Goal: Task Accomplishment & Management: Manage account settings

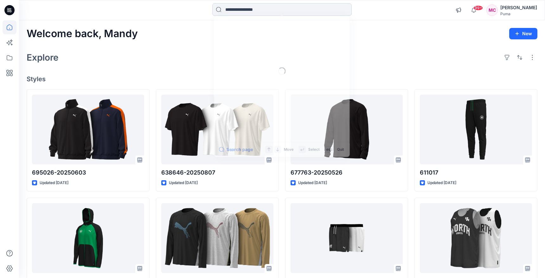
click at [241, 12] on input at bounding box center [282, 9] width 140 height 13
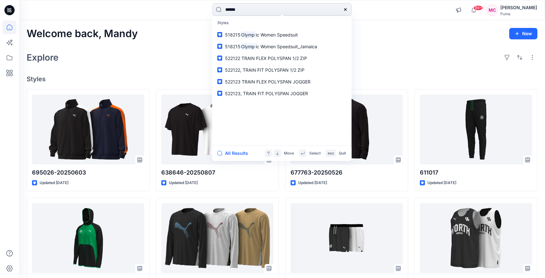
type input "*******"
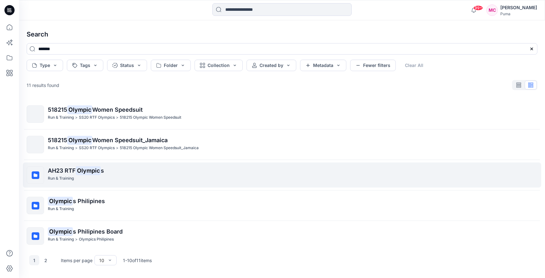
click at [65, 173] on span "AH23 RTF" at bounding box center [62, 170] width 28 height 7
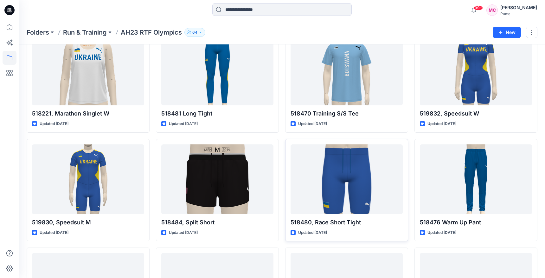
scroll to position [262, 0]
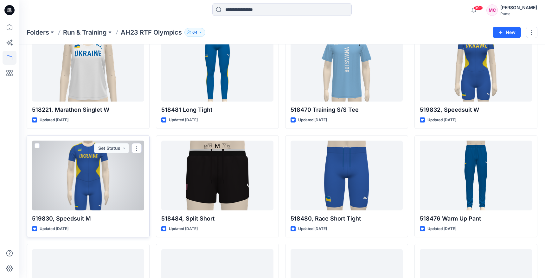
click at [125, 168] on div at bounding box center [88, 175] width 112 height 70
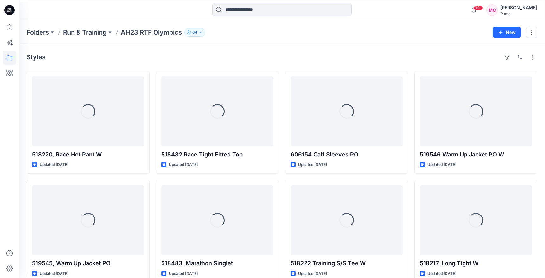
scroll to position [262, 0]
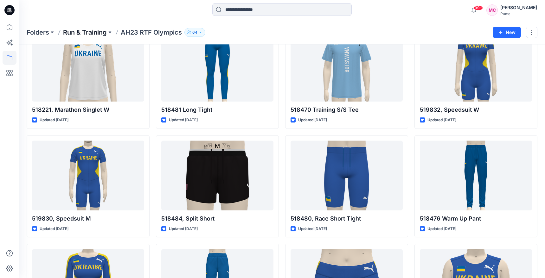
click at [100, 30] on p "Run & Training" at bounding box center [85, 32] width 44 height 9
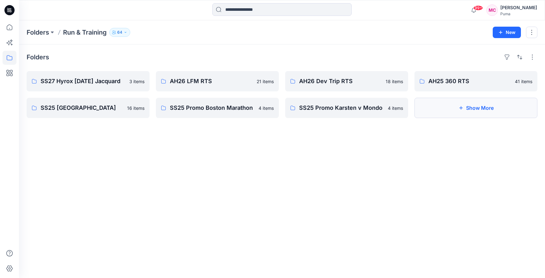
click at [454, 110] on button "Show More" at bounding box center [476, 108] width 123 height 20
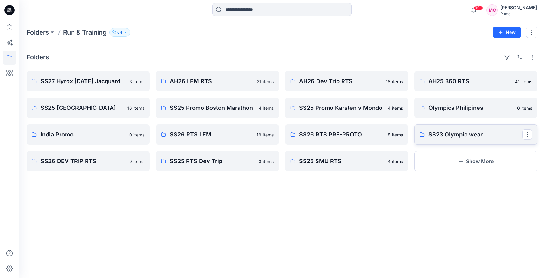
click at [461, 138] on p "SS23 Olympic wear" at bounding box center [476, 134] width 94 height 9
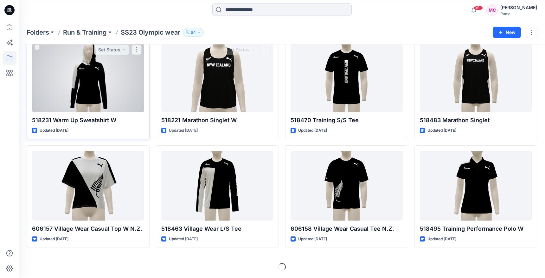
scroll to position [144, 0]
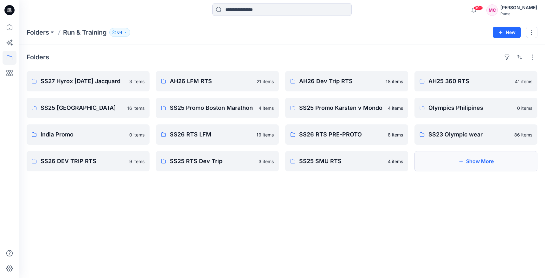
click at [460, 165] on button "Show More" at bounding box center [476, 161] width 123 height 20
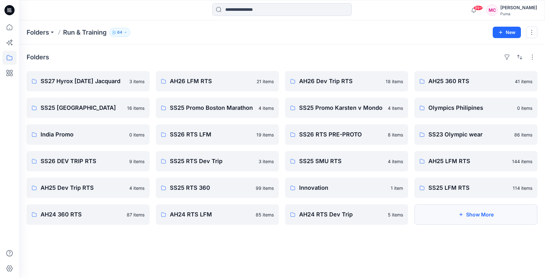
click at [443, 213] on button "Show More" at bounding box center [476, 214] width 123 height 20
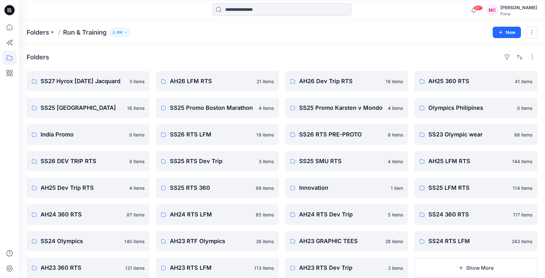
scroll to position [18, 0]
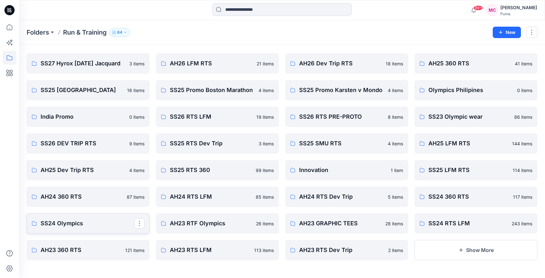
click at [107, 224] on p "SS24 Olympics" at bounding box center [88, 223] width 94 height 9
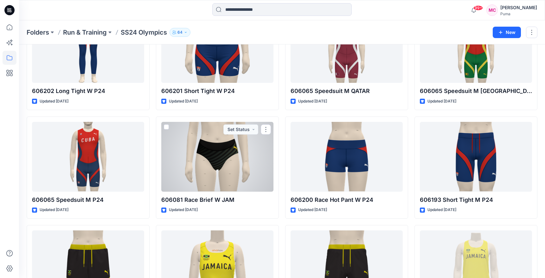
scroll to position [3435, 0]
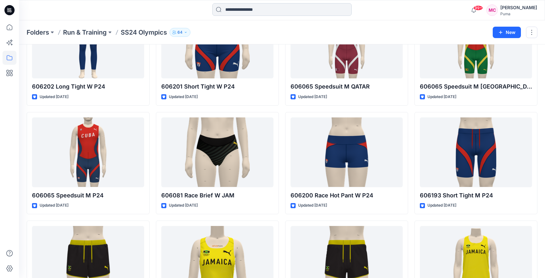
click at [261, 12] on input at bounding box center [282, 9] width 140 height 13
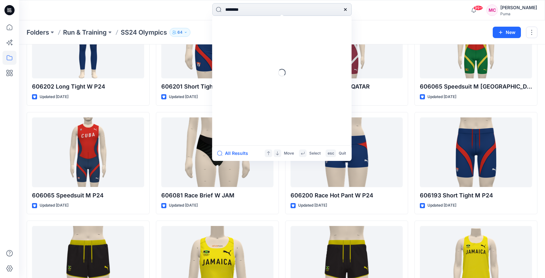
type input "*********"
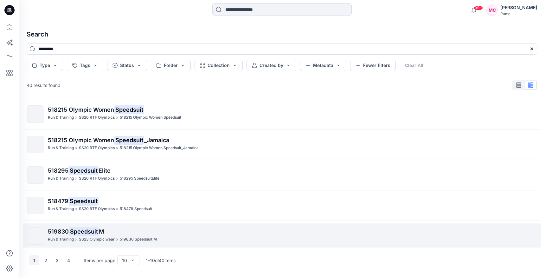
click at [82, 234] on mark "Speedsuit" at bounding box center [84, 231] width 30 height 9
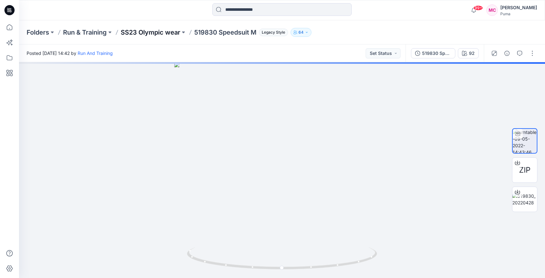
click at [175, 35] on p "SS23 Olympic wear" at bounding box center [151, 32] width 60 height 9
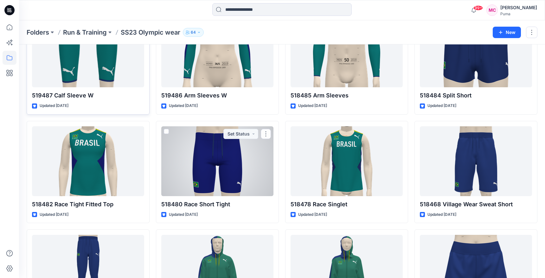
scroll to position [1903, 0]
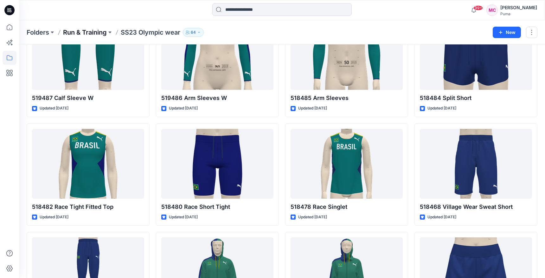
click at [88, 33] on p "Run & Training" at bounding box center [85, 32] width 44 height 9
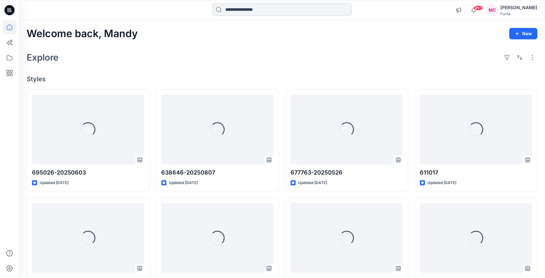
click at [297, 10] on input at bounding box center [282, 9] width 140 height 13
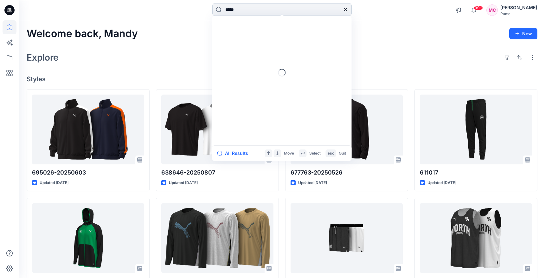
type input "******"
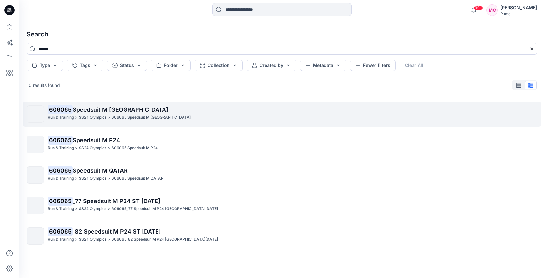
click at [105, 120] on p "SS24 Olympics" at bounding box center [93, 117] width 28 height 7
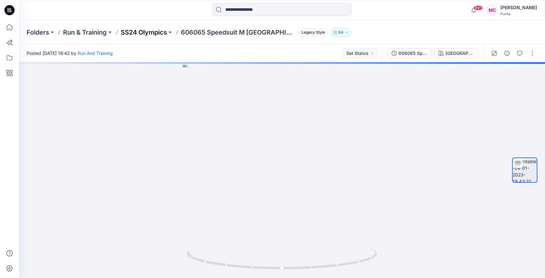
click at [142, 33] on p "SS24 Olympics" at bounding box center [144, 32] width 46 height 9
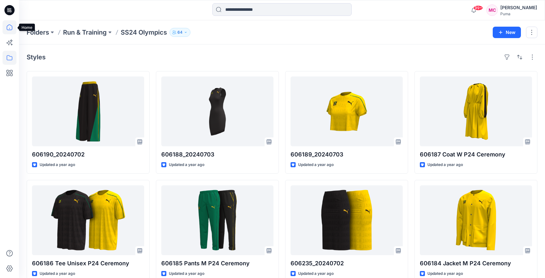
click at [11, 28] on icon at bounding box center [10, 27] width 14 height 14
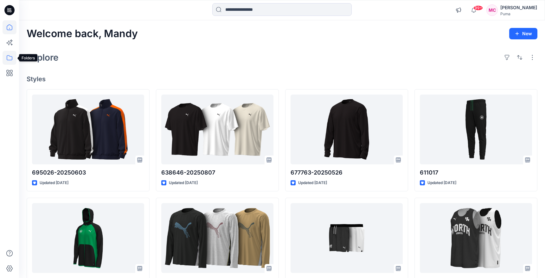
click at [12, 56] on icon at bounding box center [10, 58] width 14 height 14
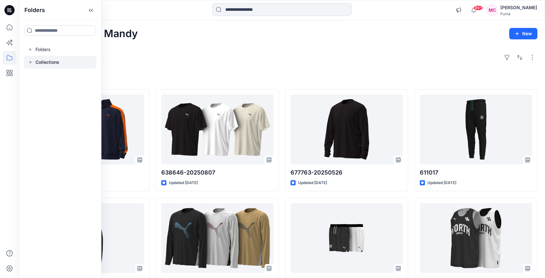
click at [60, 58] on div at bounding box center [60, 62] width 72 height 13
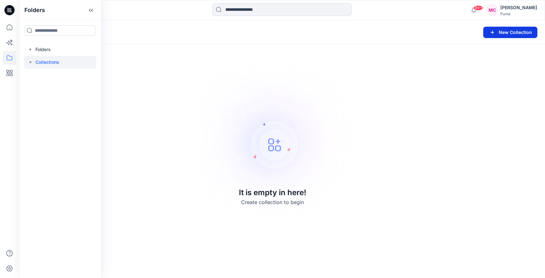
click at [493, 28] on button "New Collection" at bounding box center [511, 32] width 54 height 11
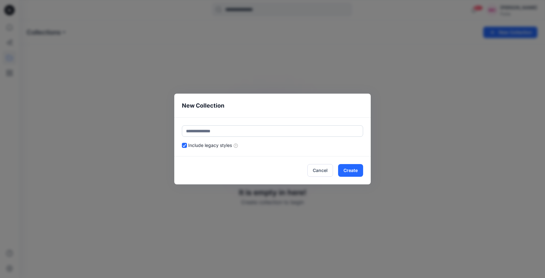
click at [207, 129] on input "text" at bounding box center [272, 130] width 181 height 11
type input "**********"
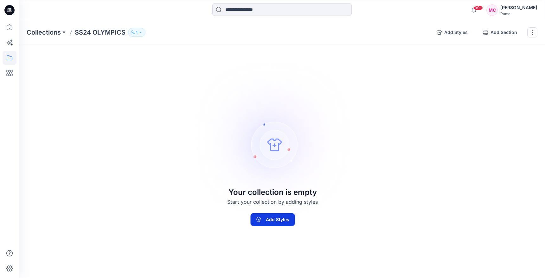
click at [271, 218] on button "Add Styles" at bounding box center [272, 219] width 44 height 13
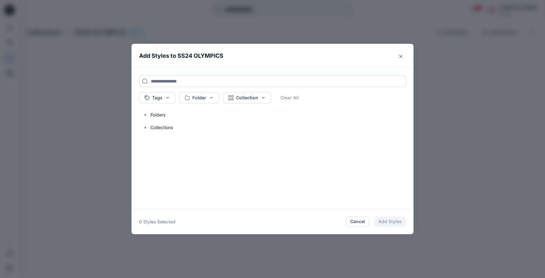
click at [217, 82] on input at bounding box center [272, 80] width 267 height 11
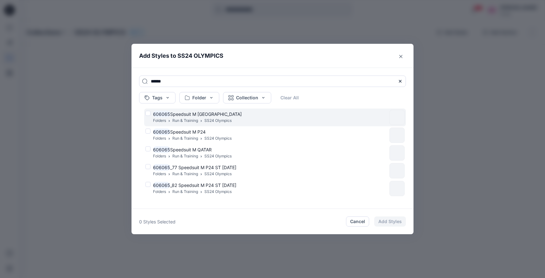
type input "******"
click at [147, 114] on div "606065 Speedsuit M GRENADA Folders Run & Training SS24 Olympics" at bounding box center [267, 117] width 242 height 13
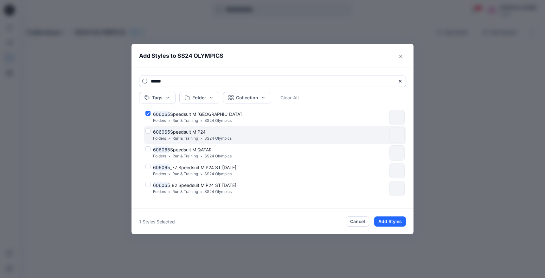
click at [148, 128] on div "606065 Speedsuit M P24 Folders Run & Training SS24 Olympics" at bounding box center [267, 134] width 242 height 13
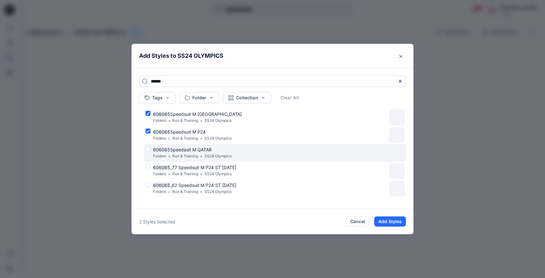
click at [149, 149] on div "606065 Speedsuit M QATAR Folders Run & Training SS24 Olympics" at bounding box center [267, 152] width 242 height 13
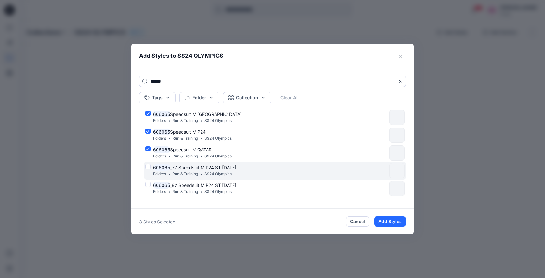
click at [148, 163] on div "606065 _77 Speedsuit M P24 ST [DATE] Folders Run & Training SS24 Olympics" at bounding box center [275, 171] width 262 height 18
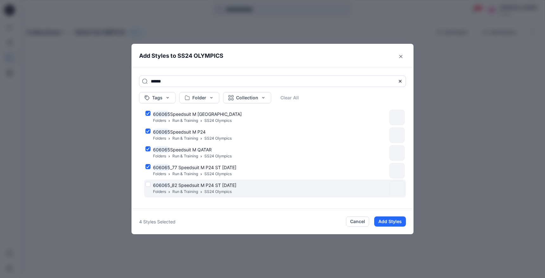
click at [149, 185] on div "606065 _82 Speedsuit M P24 ST [DATE] Folders Run & Training SS24 Olympics" at bounding box center [267, 188] width 242 height 13
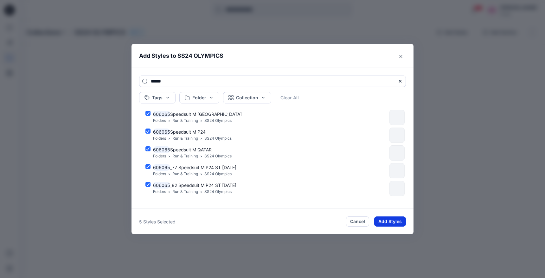
click at [382, 219] on button "Add Styles" at bounding box center [390, 221] width 32 height 10
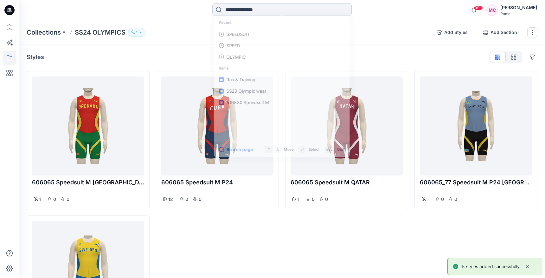
click at [238, 9] on input at bounding box center [282, 9] width 140 height 13
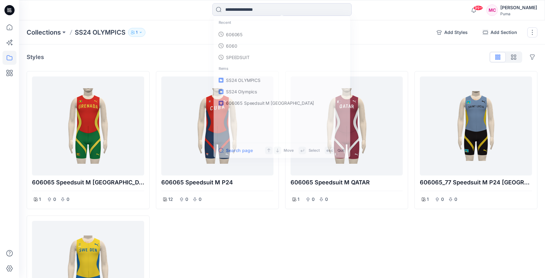
click at [270, 233] on div "606065 Speedsuit M P24 12 0 0" at bounding box center [217, 212] width 123 height 282
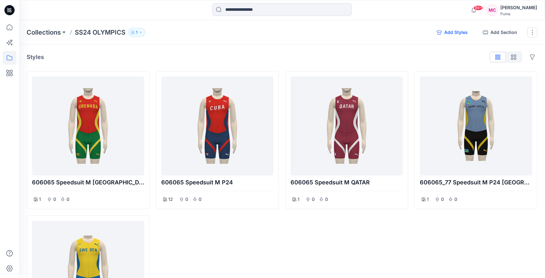
click at [456, 33] on button "Add Styles" at bounding box center [452, 32] width 41 height 10
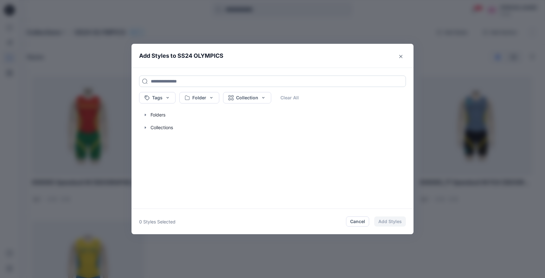
click at [226, 81] on input at bounding box center [272, 80] width 267 height 11
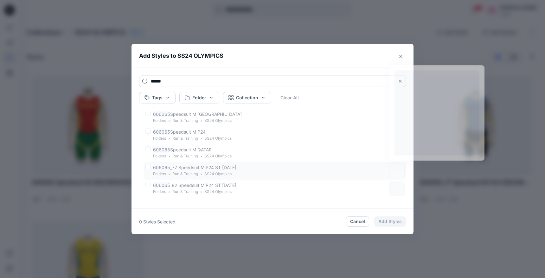
type input "******"
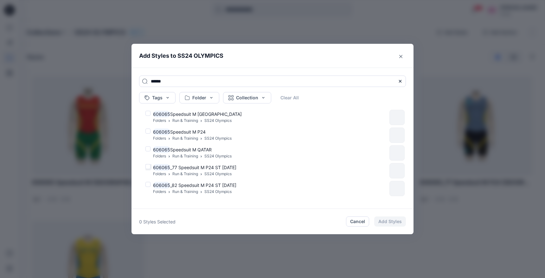
click at [400, 82] on icon at bounding box center [400, 81] width 5 height 5
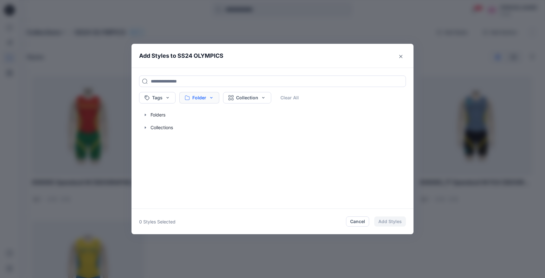
click at [209, 99] on button "Folder" at bounding box center [199, 97] width 40 height 11
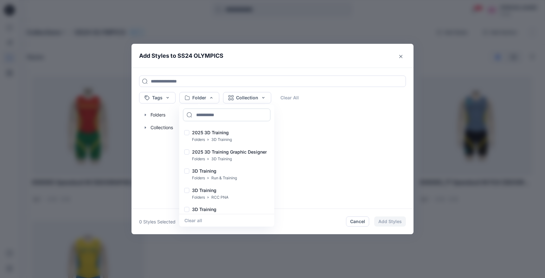
click at [207, 113] on input at bounding box center [227, 114] width 88 height 13
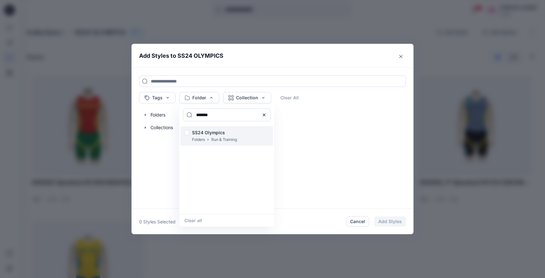
type input "*******"
click at [209, 133] on p "SS24 Olympics" at bounding box center [214, 133] width 45 height 8
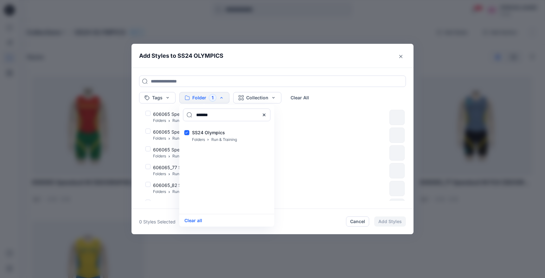
click at [323, 72] on div "Tags Folder 1 ******* SS24 Olympics Folders Run & Training Clear all Collection…" at bounding box center [273, 138] width 282 height 141
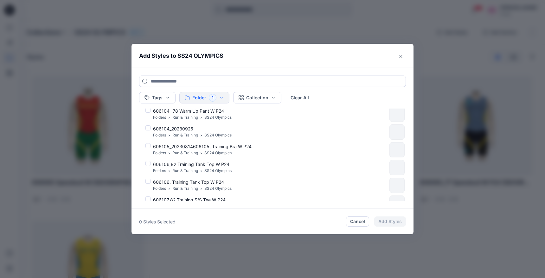
scroll to position [981, 0]
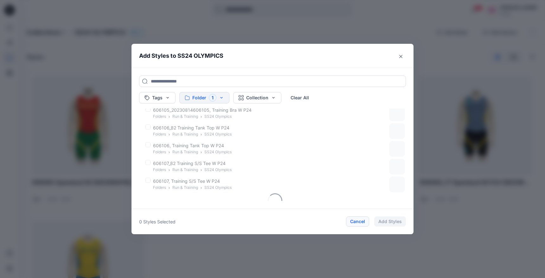
click at [361, 221] on button "Cancel" at bounding box center [357, 221] width 23 height 10
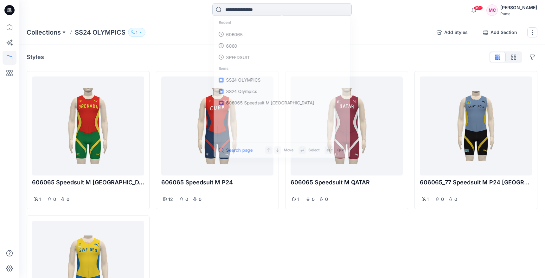
click at [289, 11] on input at bounding box center [282, 9] width 140 height 13
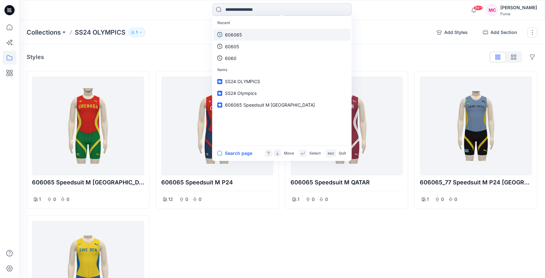
click at [248, 36] on link "606065" at bounding box center [282, 35] width 137 height 12
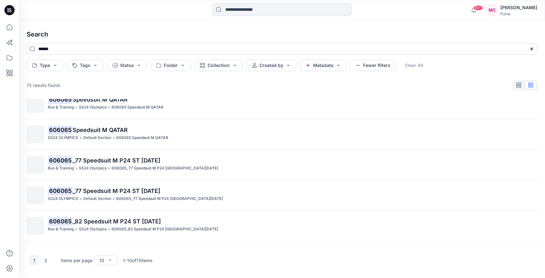
scroll to position [156, 0]
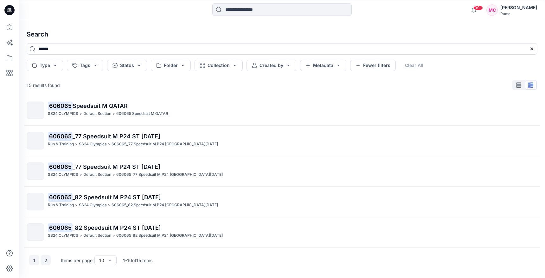
click at [44, 260] on button "2" at bounding box center [46, 260] width 10 height 10
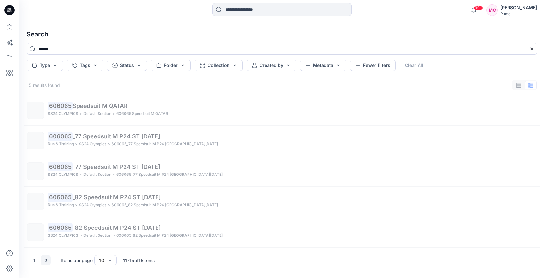
scroll to position [4, 0]
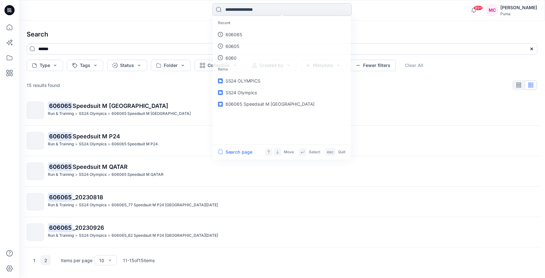
click at [257, 12] on input at bounding box center [282, 9] width 140 height 13
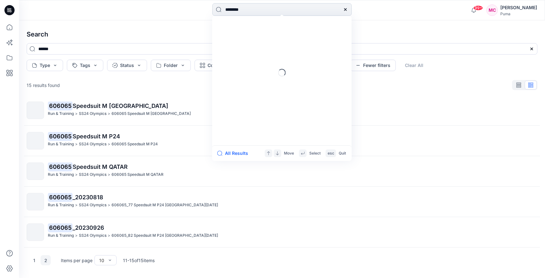
type input "*********"
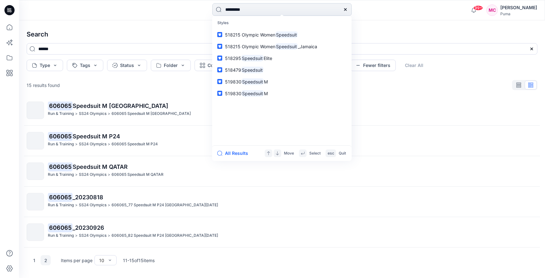
type input "*********"
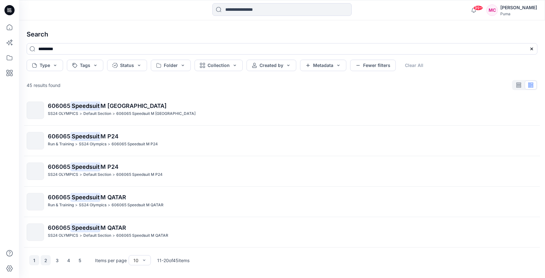
click at [37, 257] on button "1" at bounding box center [34, 260] width 10 height 10
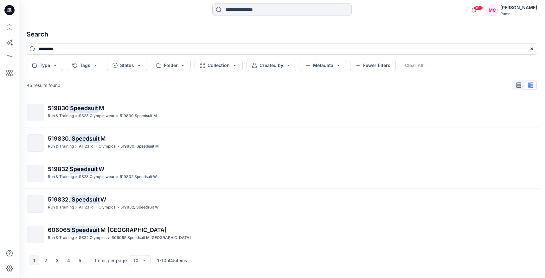
scroll to position [156, 0]
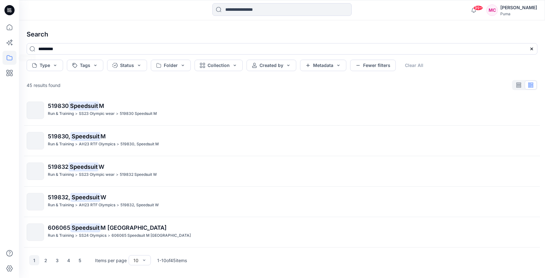
click at [12, 58] on icon at bounding box center [10, 58] width 14 height 14
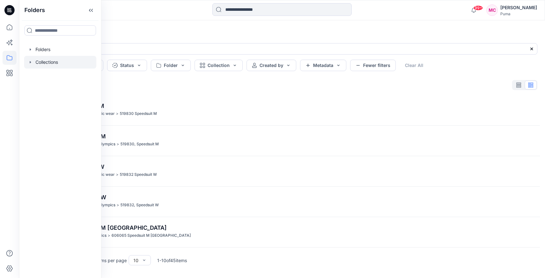
click at [83, 64] on div at bounding box center [60, 62] width 72 height 13
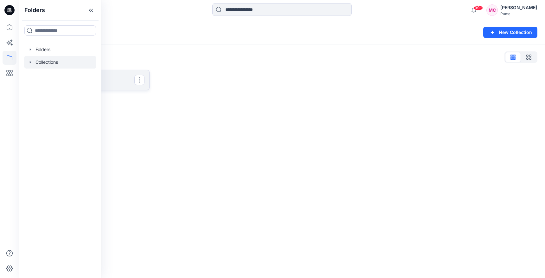
click at [131, 81] on p "SS24 OLYMPICS" at bounding box center [88, 79] width 94 height 9
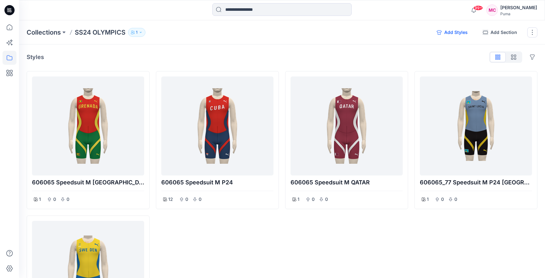
click at [459, 34] on button "Add Styles" at bounding box center [452, 32] width 41 height 10
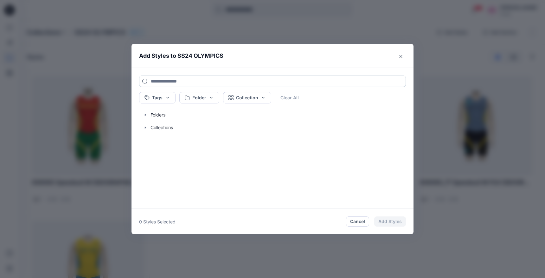
click at [231, 79] on input at bounding box center [272, 80] width 267 height 11
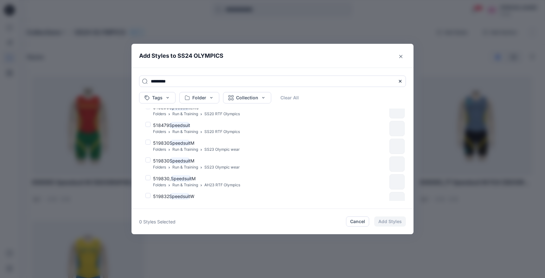
scroll to position [50, 0]
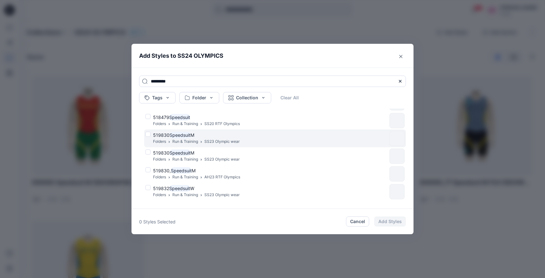
type input "*********"
click at [146, 133] on div "519830 Speedsuit M Folders Run & Training SS23 Olympic wear" at bounding box center [267, 138] width 242 height 13
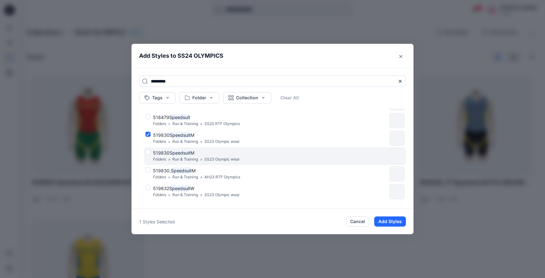
click at [150, 152] on div "519830 Speedsuit M Folders Run & Training SS23 Olympic wear" at bounding box center [267, 155] width 242 height 13
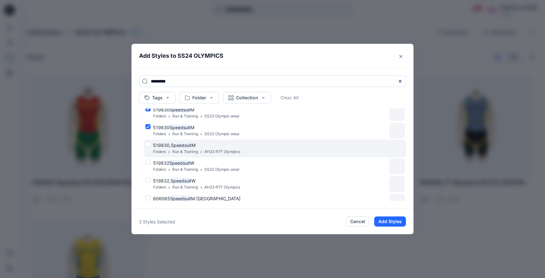
scroll to position [79, 0]
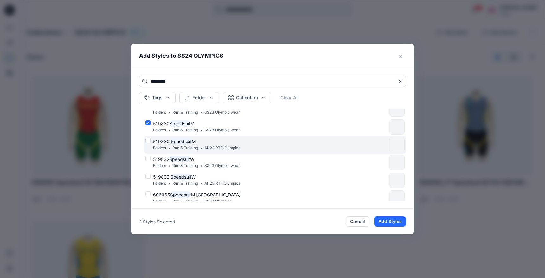
click at [148, 142] on div "519830, Speedsuit M Folders Run & Training AH23 RTF Olympics" at bounding box center [267, 144] width 242 height 13
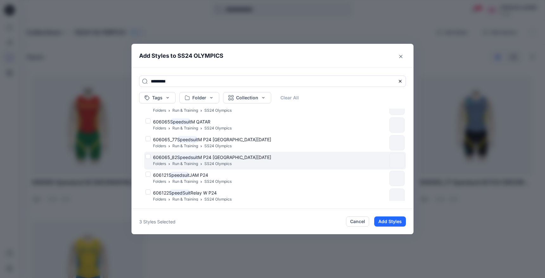
scroll to position [195, 0]
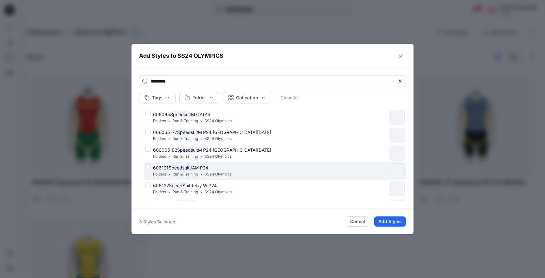
click at [147, 166] on div "606121 Speedsuit JAM P24 Folders Run & Training SS24 Olympics" at bounding box center [267, 170] width 242 height 13
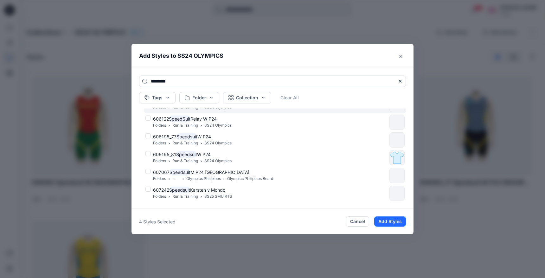
scroll to position [266, 0]
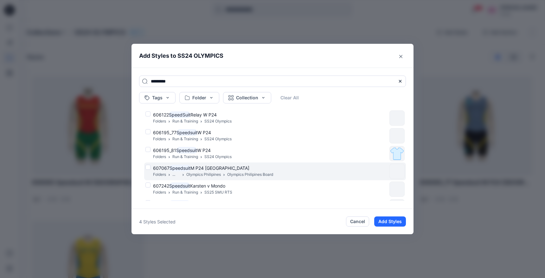
click at [148, 168] on div "607067 Speedsuit M P24 Philippines Folders ... Olympics Philipines Olympics Phi…" at bounding box center [267, 171] width 242 height 13
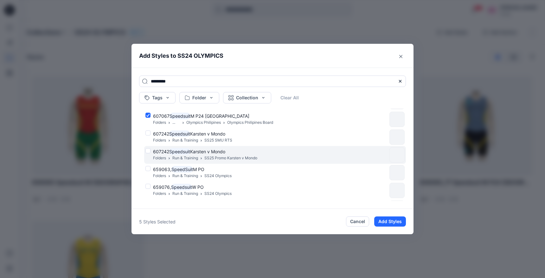
scroll to position [318, 0]
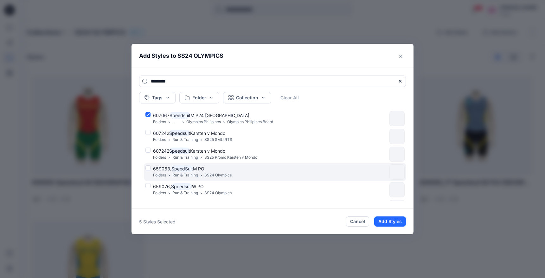
click at [148, 167] on div "659063, SpeedSuit M PO Folders Run & Training SS24 Olympics" at bounding box center [267, 171] width 242 height 13
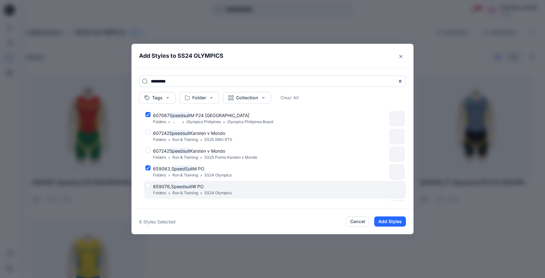
scroll to position [334, 0]
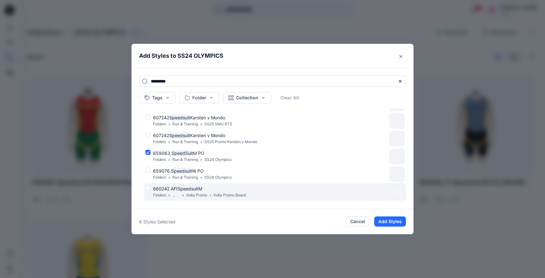
click at [148, 188] on div "660242 AFI Speedsuit M Folders ... India Promo India Promo Board" at bounding box center [267, 191] width 242 height 13
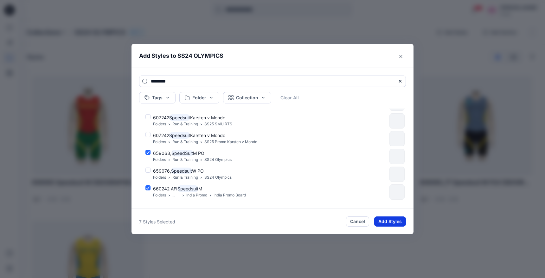
click at [383, 222] on button "Add Styles" at bounding box center [390, 221] width 32 height 10
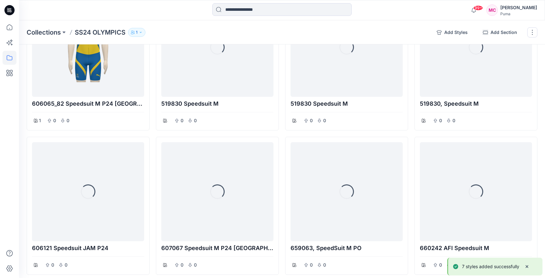
scroll to position [251, 0]
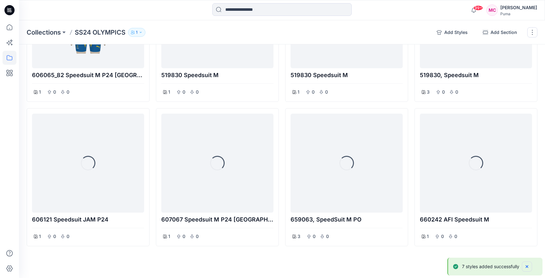
click at [527, 268] on icon "Notifications-bottom-right" at bounding box center [527, 266] width 5 height 5
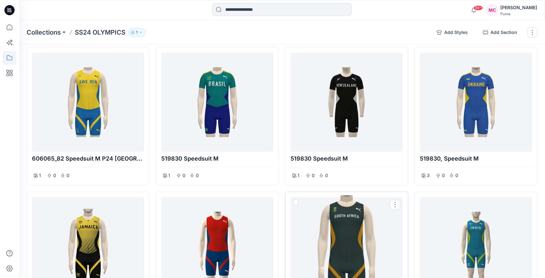
scroll to position [166, 0]
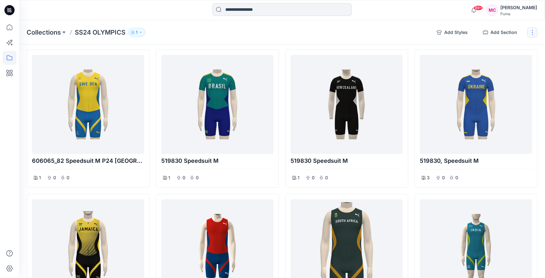
click at [531, 31] on button "button" at bounding box center [533, 32] width 10 height 10
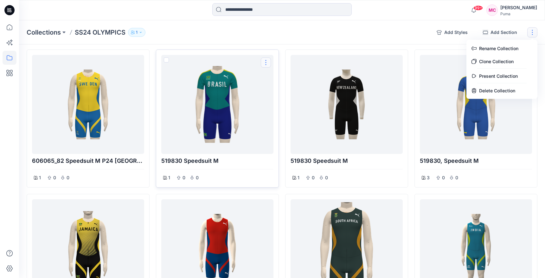
click at [266, 65] on button "Options" at bounding box center [266, 62] width 10 height 10
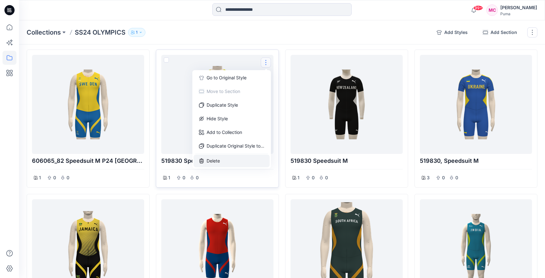
click at [241, 159] on button "Delete" at bounding box center [232, 160] width 76 height 13
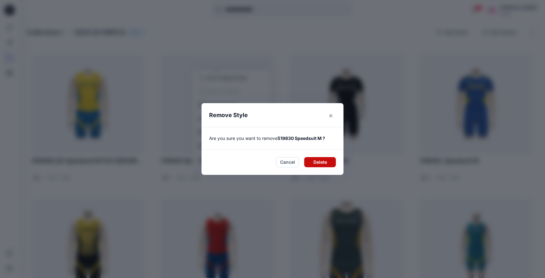
click at [314, 161] on button "Delete" at bounding box center [320, 162] width 32 height 10
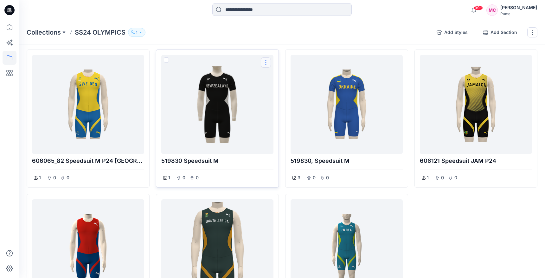
click at [267, 64] on button "Options" at bounding box center [266, 62] width 10 height 10
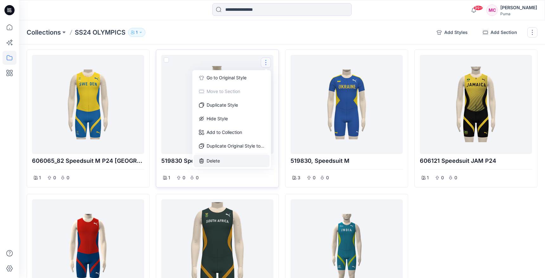
click at [238, 157] on button "Delete" at bounding box center [232, 160] width 76 height 13
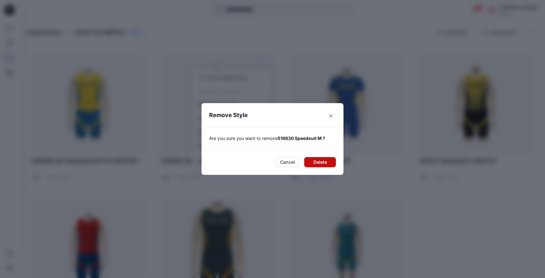
click at [311, 159] on button "Delete" at bounding box center [320, 162] width 32 height 10
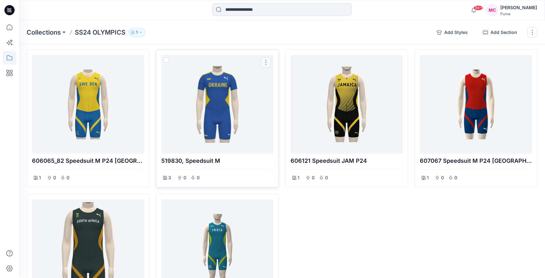
click at [266, 63] on button "Options" at bounding box center [266, 62] width 10 height 10
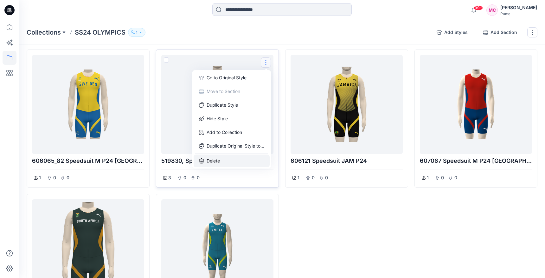
click at [243, 160] on button "Delete" at bounding box center [232, 160] width 76 height 13
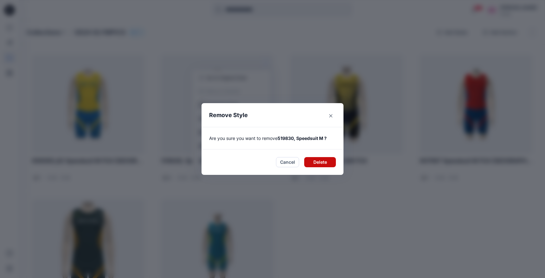
click at [324, 159] on button "Delete" at bounding box center [320, 162] width 32 height 10
